Goal: Check status: Check status

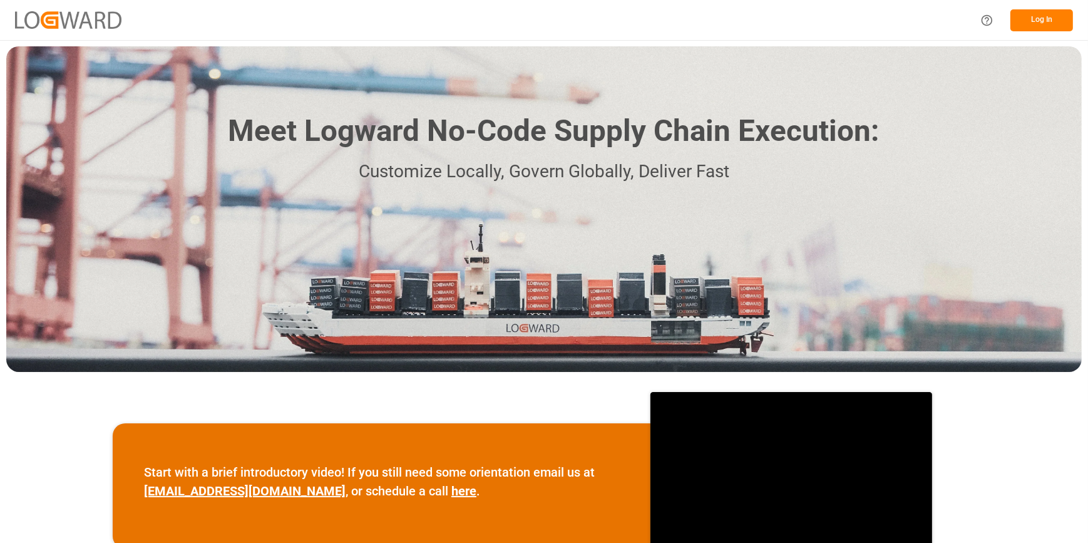
click at [1054, 23] on button "Log In" at bounding box center [1041, 20] width 63 height 22
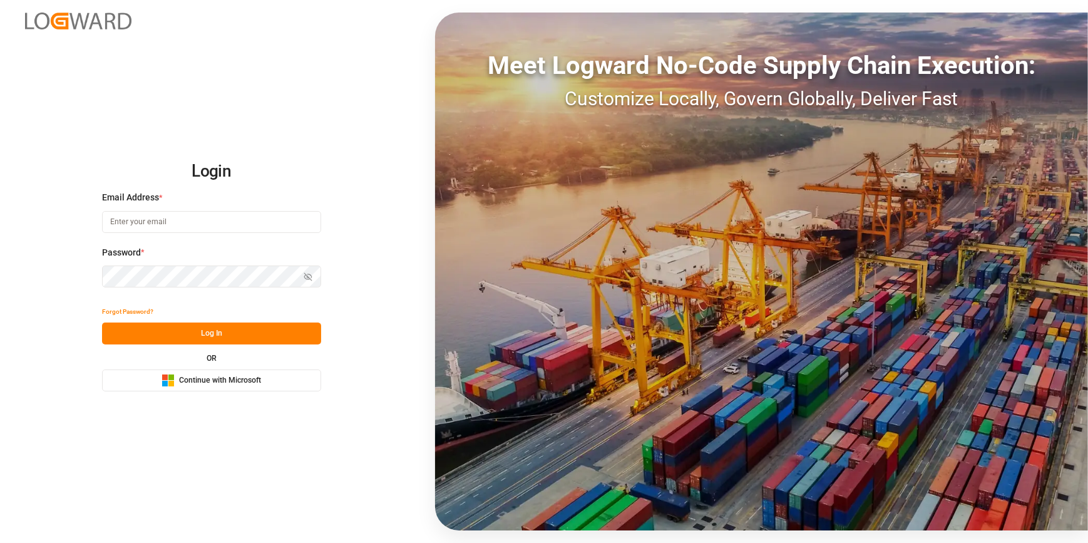
click at [200, 381] on span "Continue with Microsoft" at bounding box center [220, 380] width 82 height 11
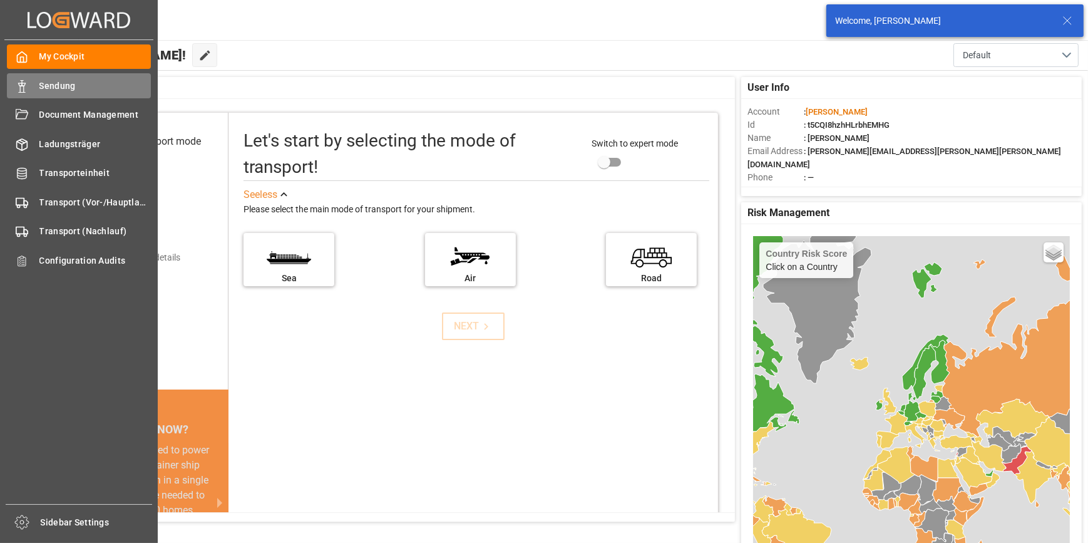
click at [32, 87] on div "Sendung Sendung" at bounding box center [79, 85] width 144 height 24
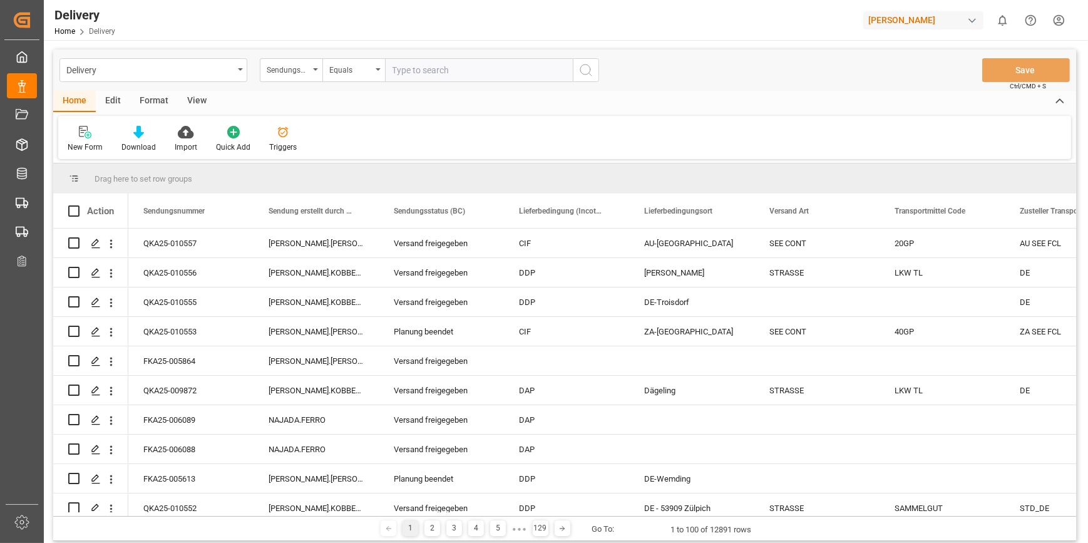
click at [466, 74] on input "text" at bounding box center [479, 70] width 188 height 24
paste input "FKA25-005336"
type input "FKA25-005336"
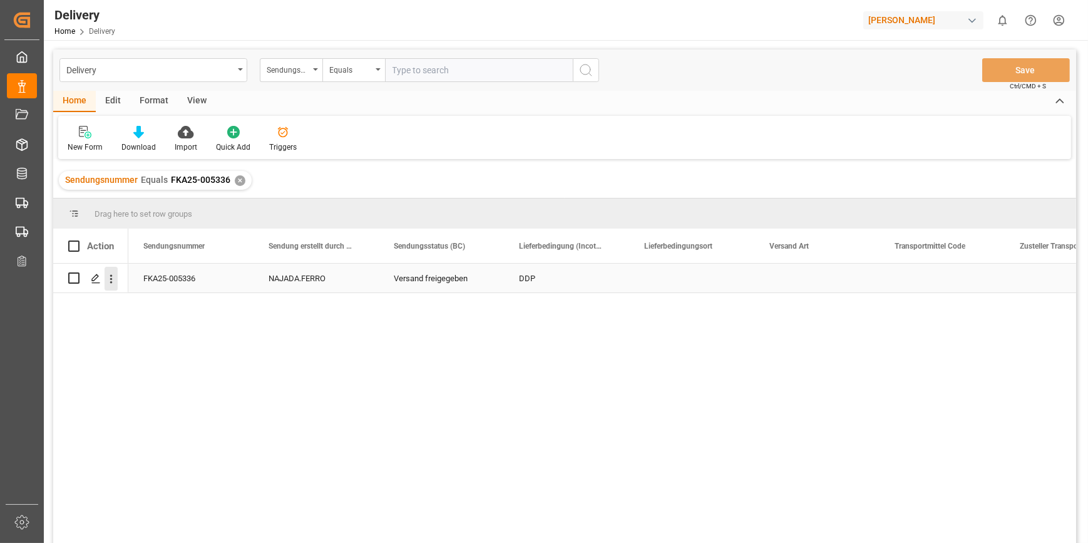
click at [114, 279] on icon "open menu" at bounding box center [111, 278] width 13 height 13
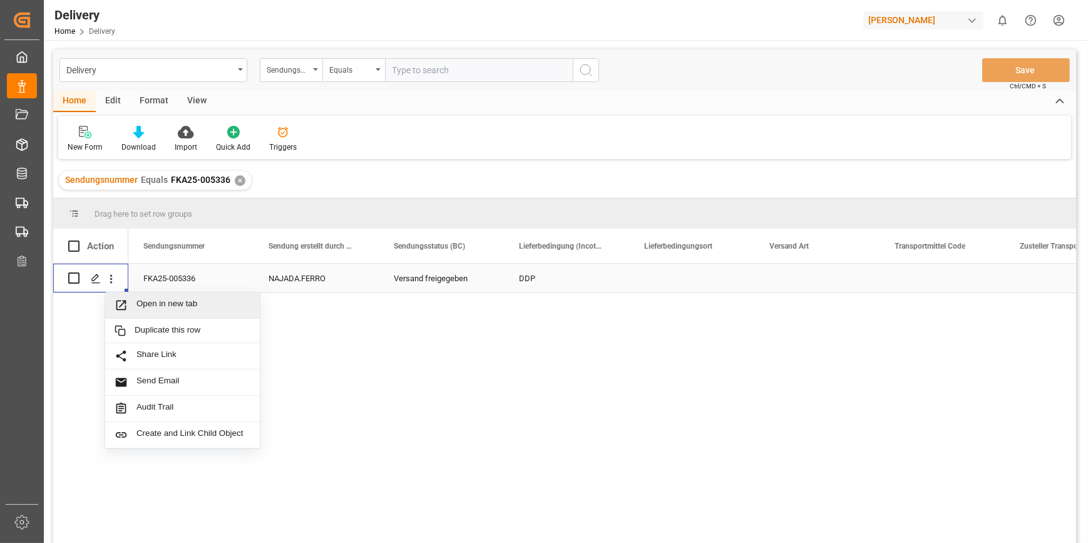
click at [173, 306] on span "Open in new tab" at bounding box center [193, 305] width 114 height 13
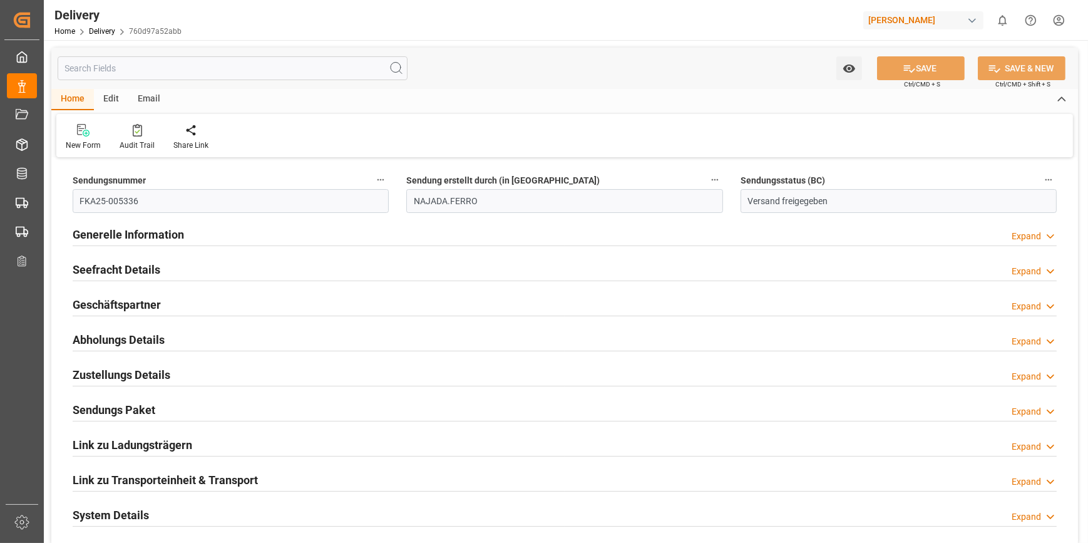
type input "350.68"
click at [168, 236] on h2 "Generelle Information" at bounding box center [128, 234] width 111 height 17
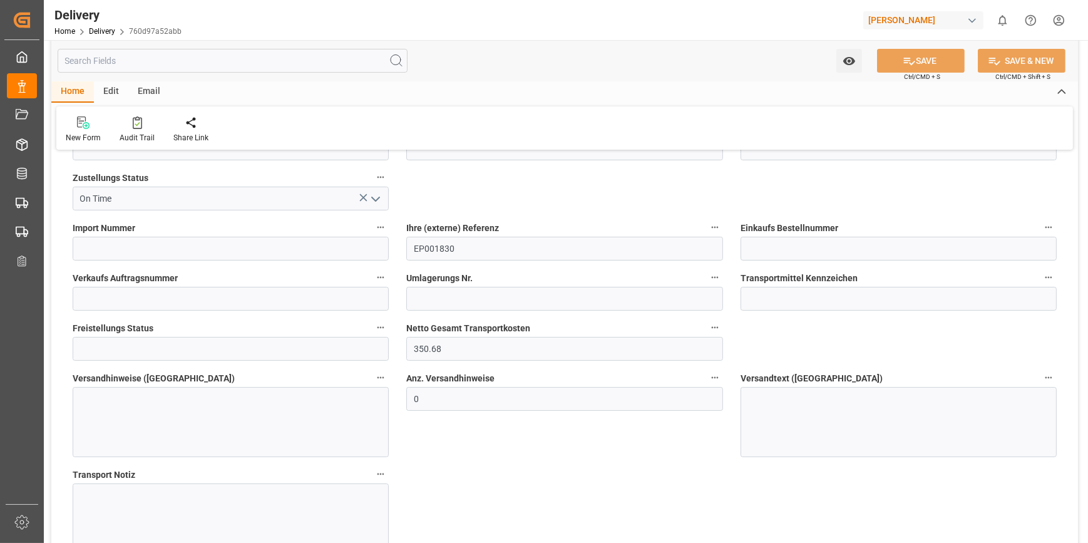
scroll to position [170, 0]
